Goal: Task Accomplishment & Management: Use online tool/utility

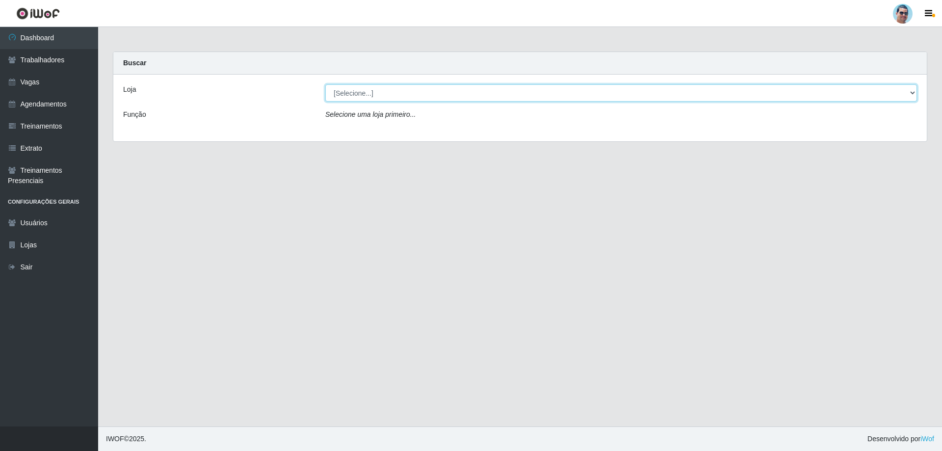
click at [469, 91] on select "[Selecione...] Mercadinho Extrabom" at bounding box center [621, 92] width 592 height 17
select select "175"
click at [325, 84] on select "[Selecione...] Mercadinho Extrabom" at bounding box center [621, 92] width 592 height 17
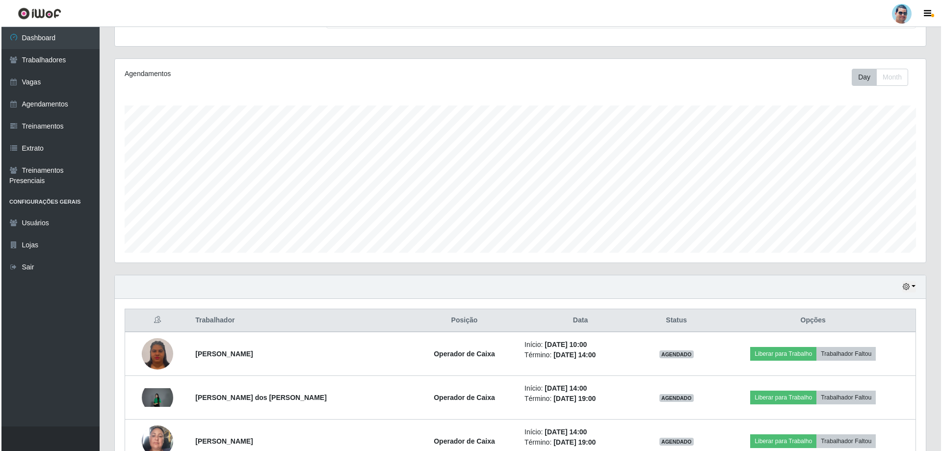
scroll to position [147, 0]
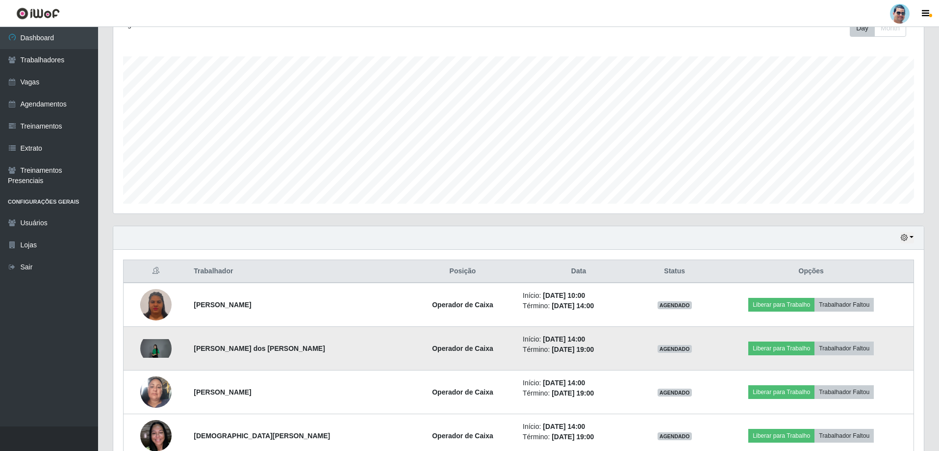
click at [151, 350] on img at bounding box center [155, 348] width 31 height 19
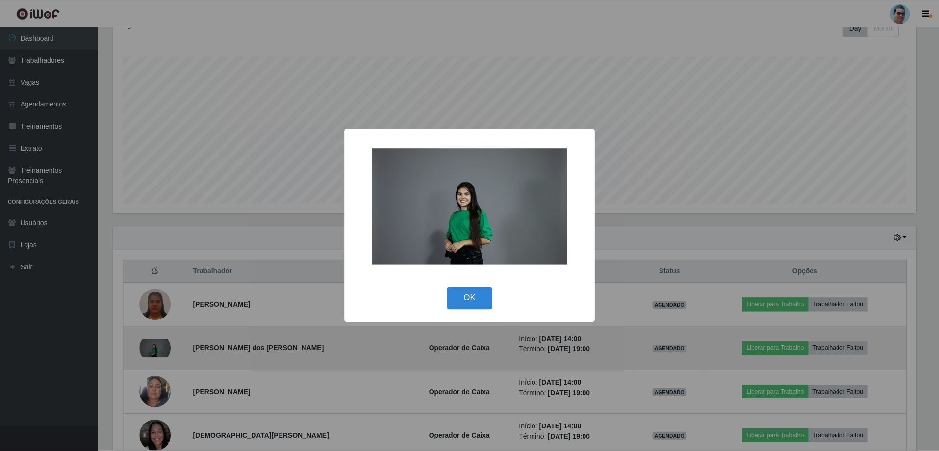
scroll to position [204, 806]
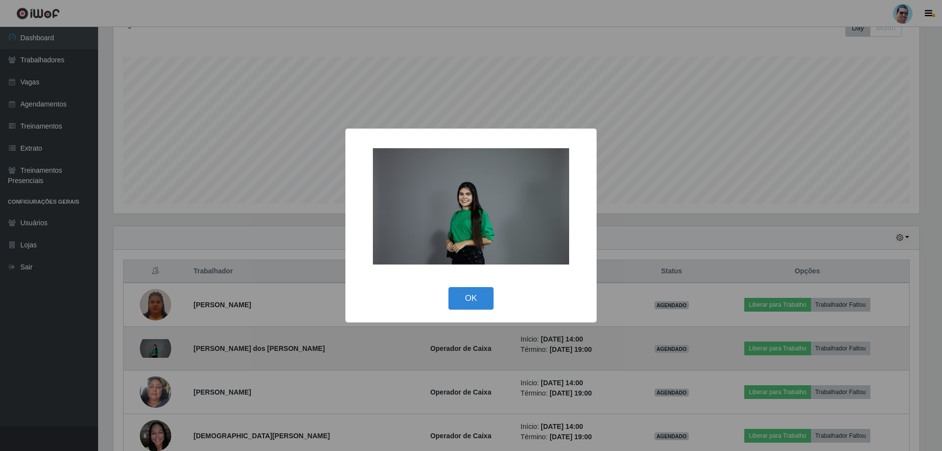
click at [151, 350] on div "× OK Cancel" at bounding box center [471, 225] width 942 height 451
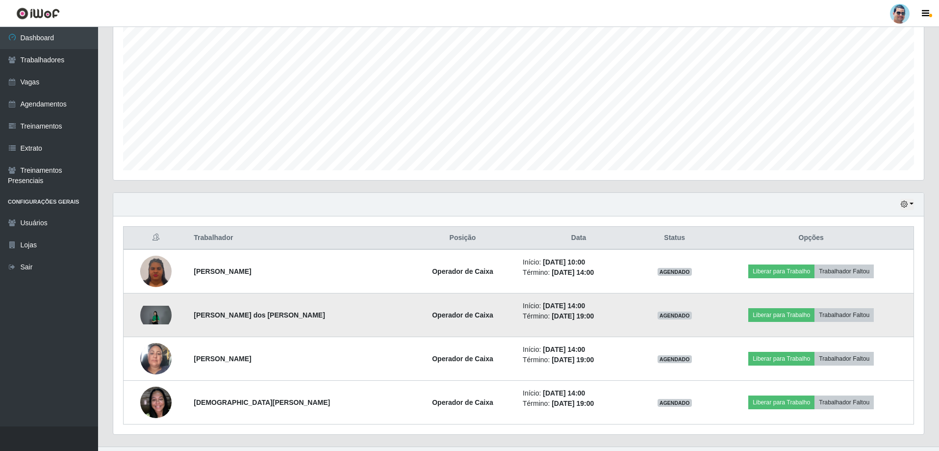
scroll to position [201, 0]
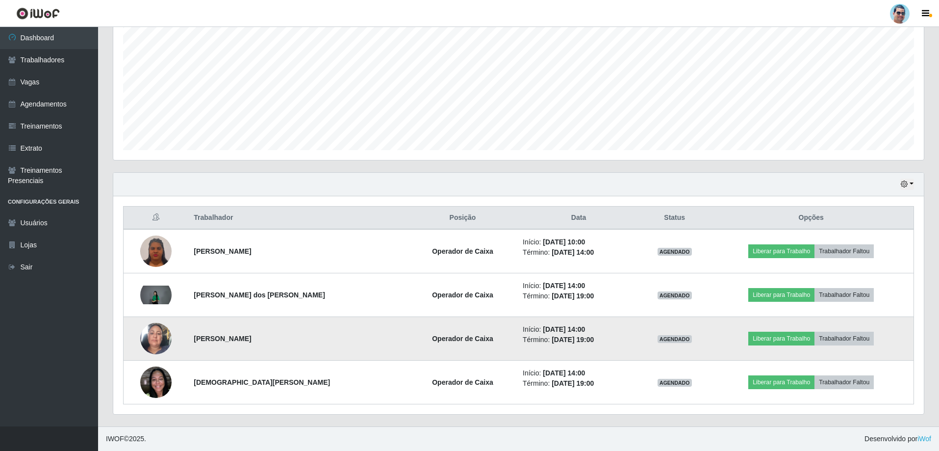
click at [153, 334] on img at bounding box center [155, 339] width 31 height 56
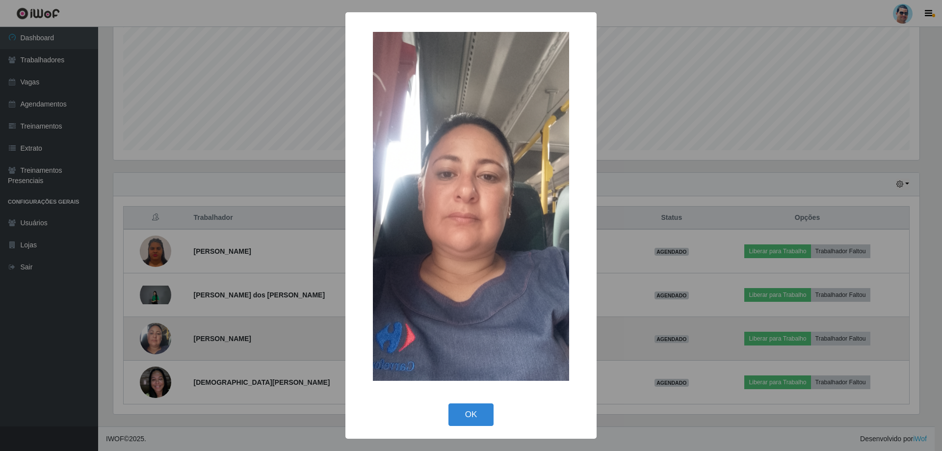
click at [153, 334] on div "× OK Cancel" at bounding box center [471, 225] width 942 height 451
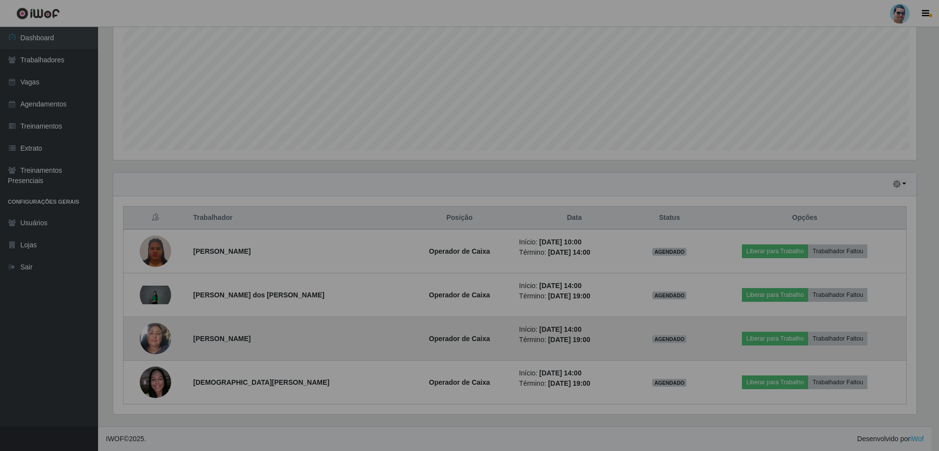
scroll to position [204, 811]
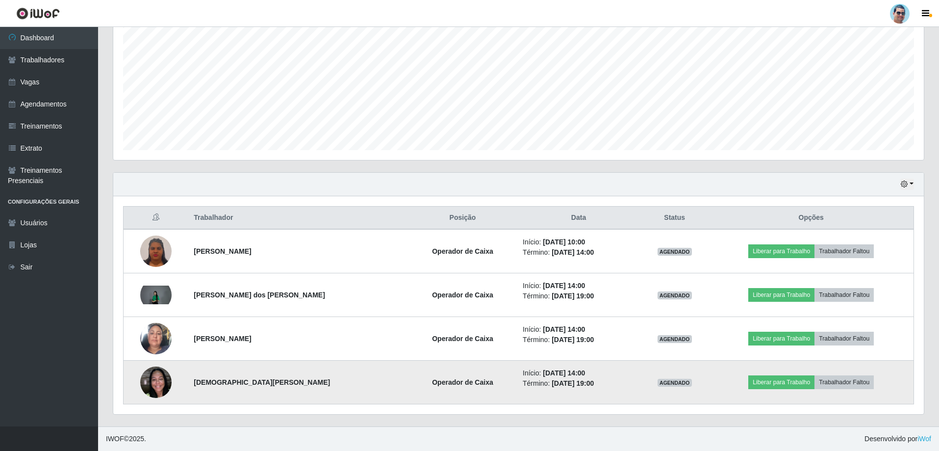
click at [156, 387] on img at bounding box center [155, 382] width 31 height 42
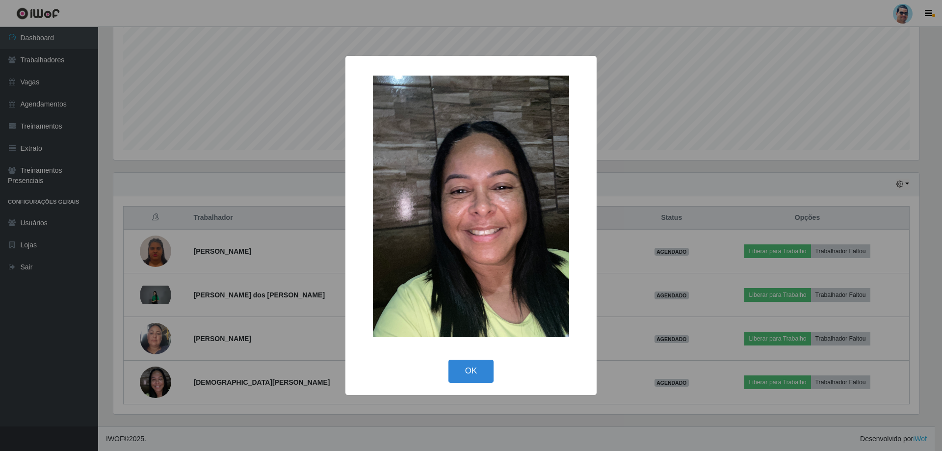
click at [156, 387] on div "× OK Cancel" at bounding box center [471, 225] width 942 height 451
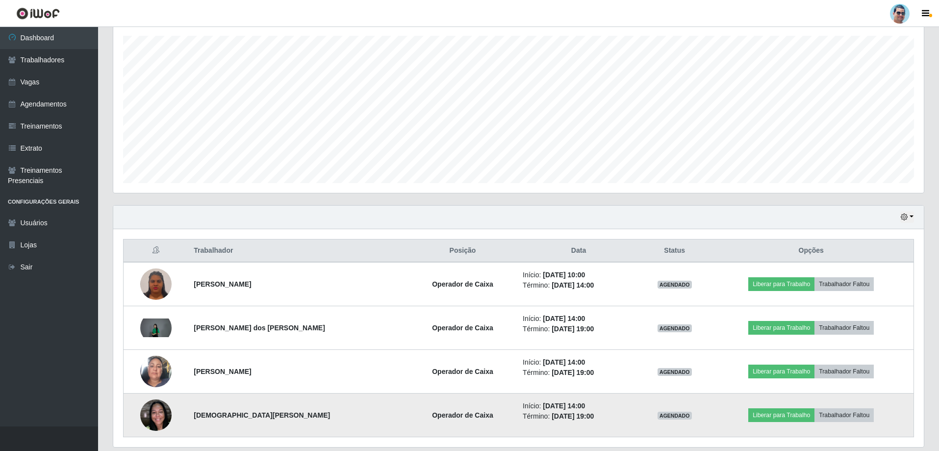
scroll to position [152, 0]
